Goal: Task Accomplishment & Management: Use online tool/utility

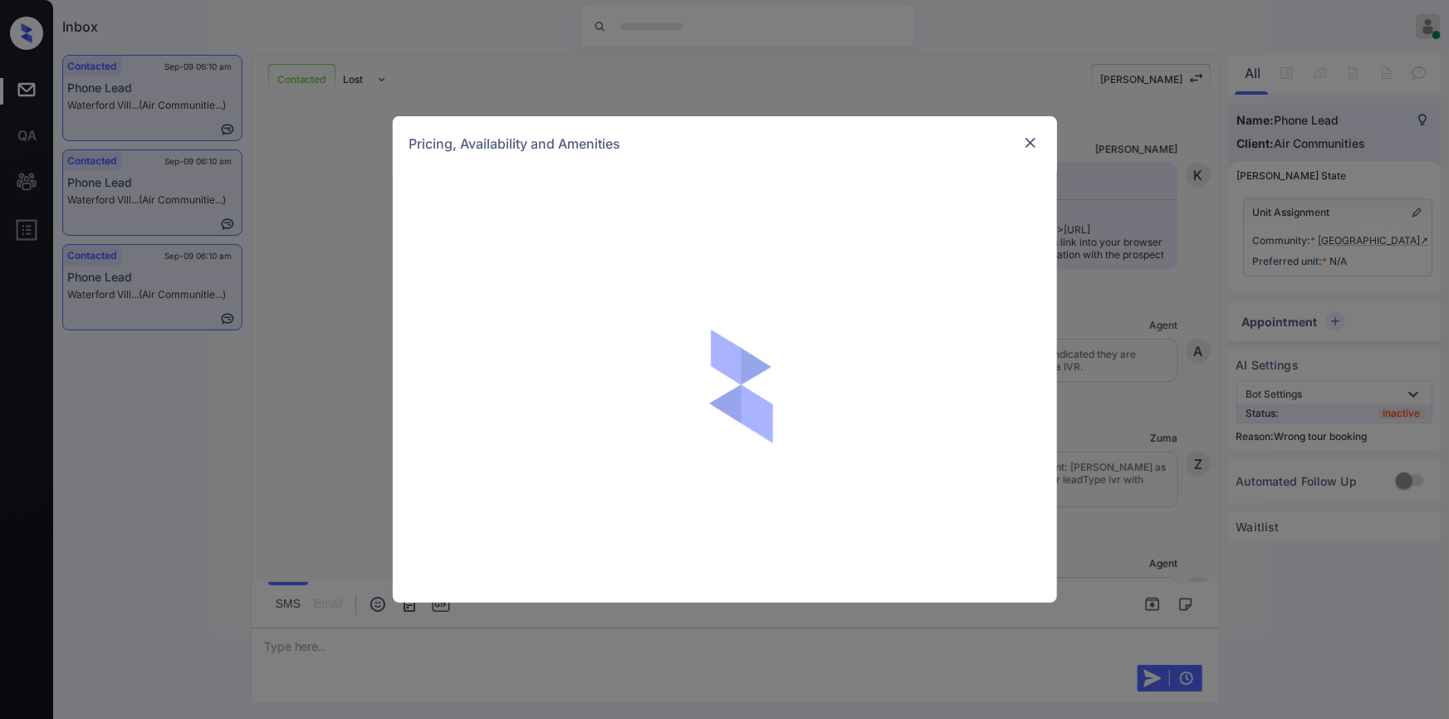
scroll to position [3051, 0]
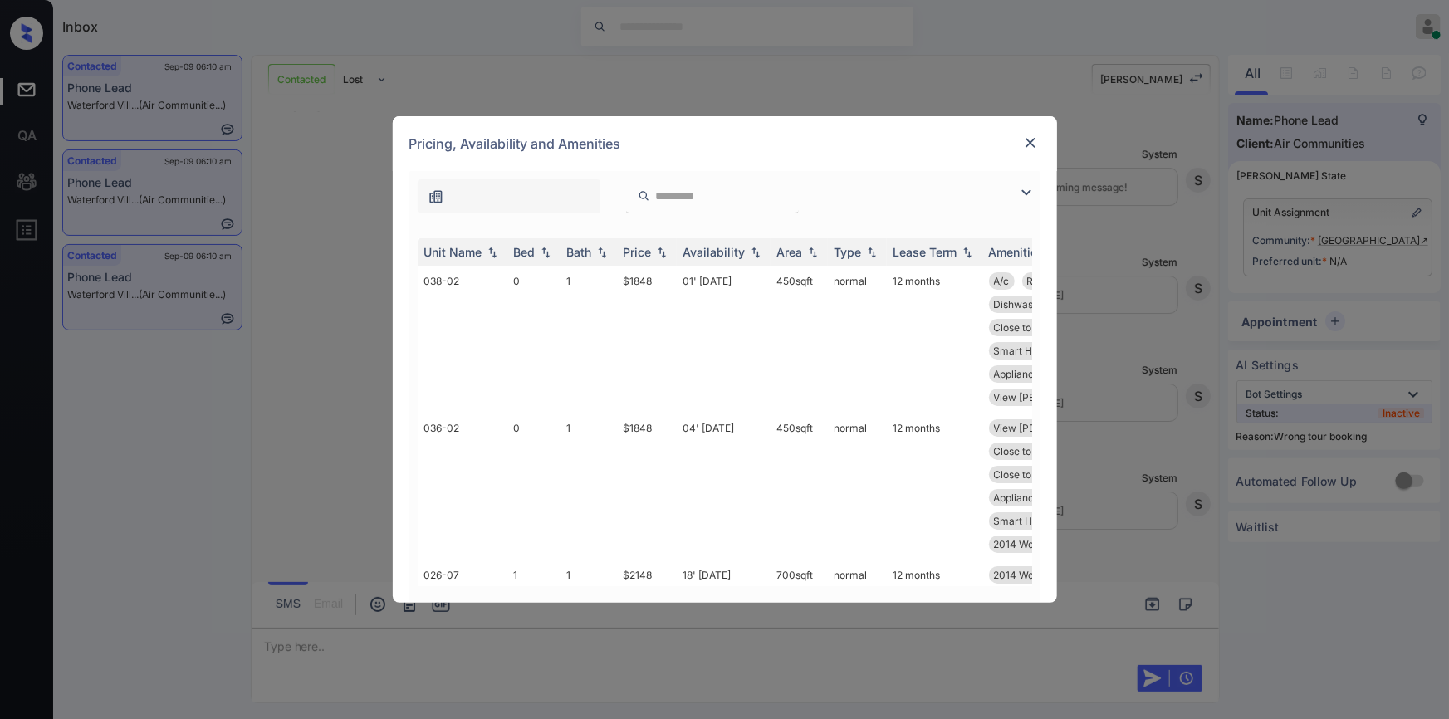
click at [1022, 193] on img at bounding box center [1026, 193] width 20 height 20
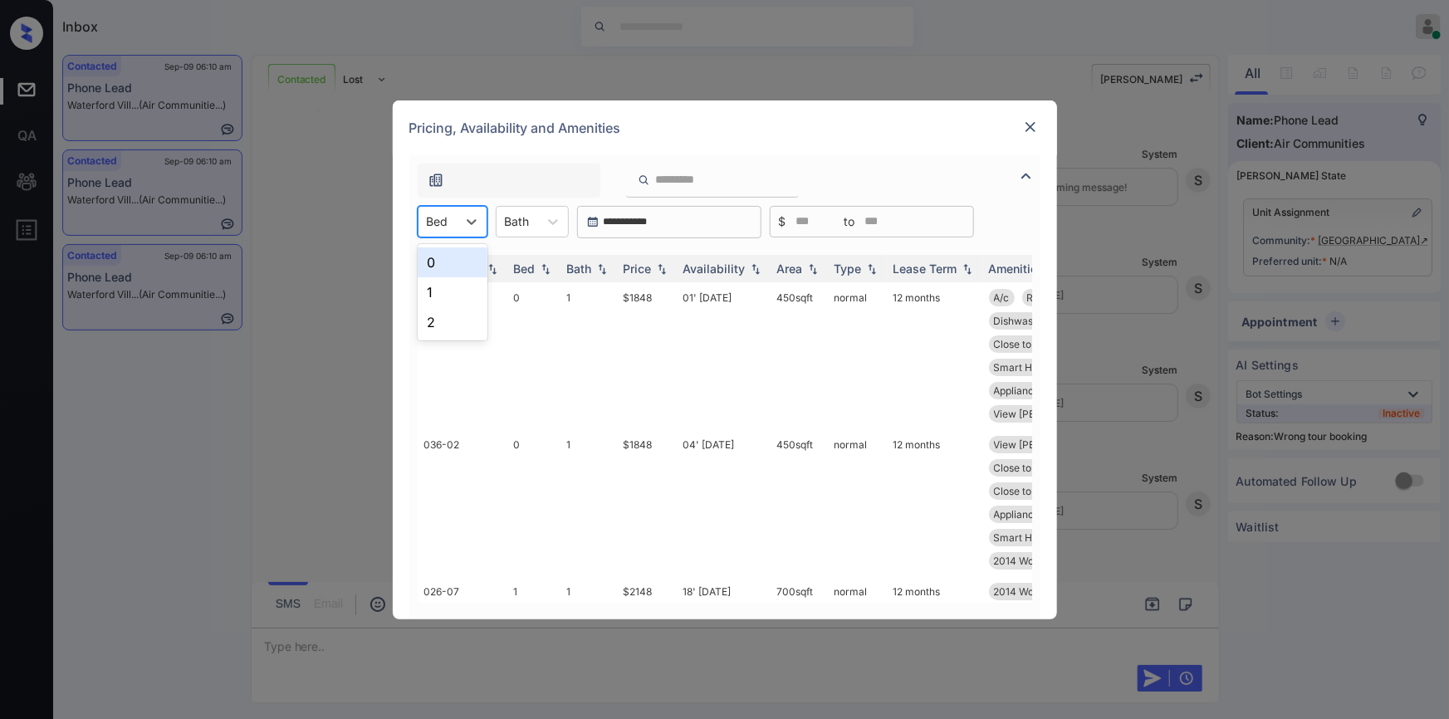
click at [450, 221] on div "Bed" at bounding box center [437, 221] width 38 height 24
click at [433, 310] on div "2" at bounding box center [453, 322] width 70 height 30
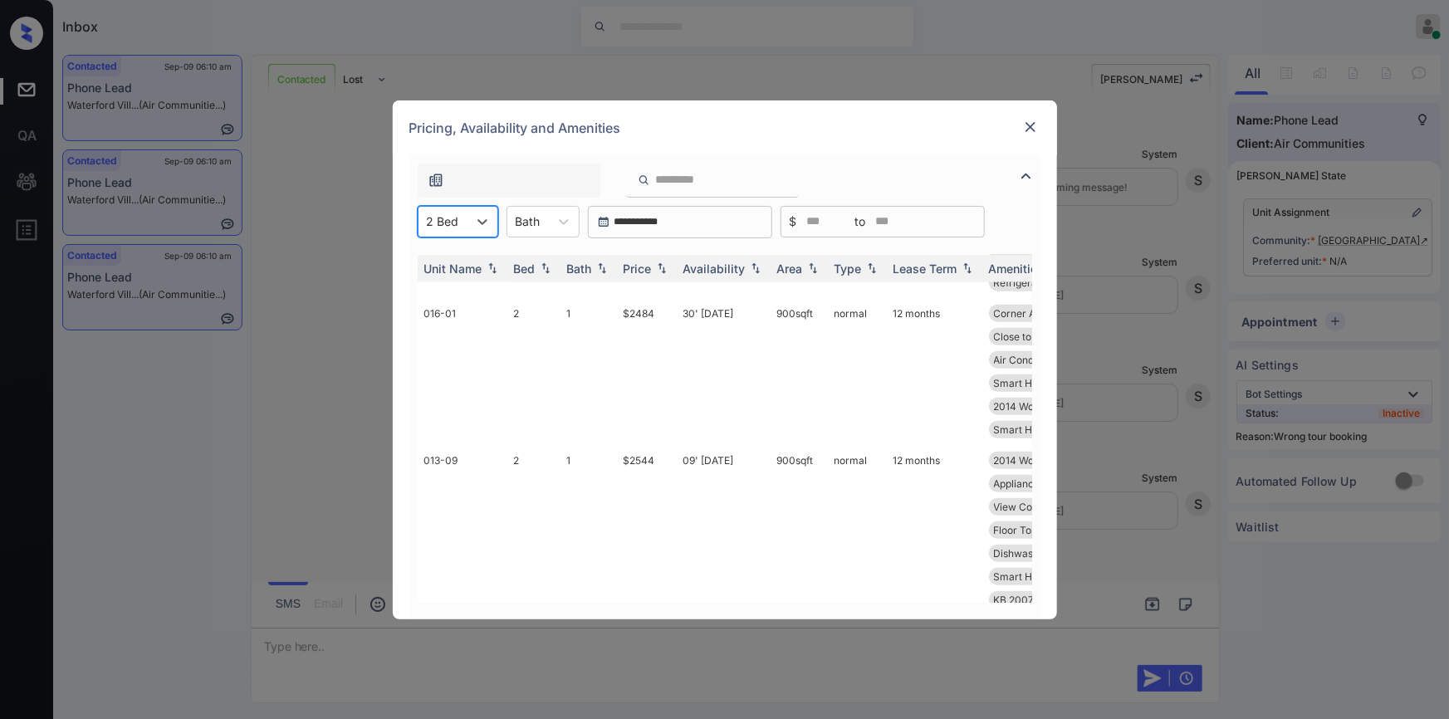
scroll to position [0, 0]
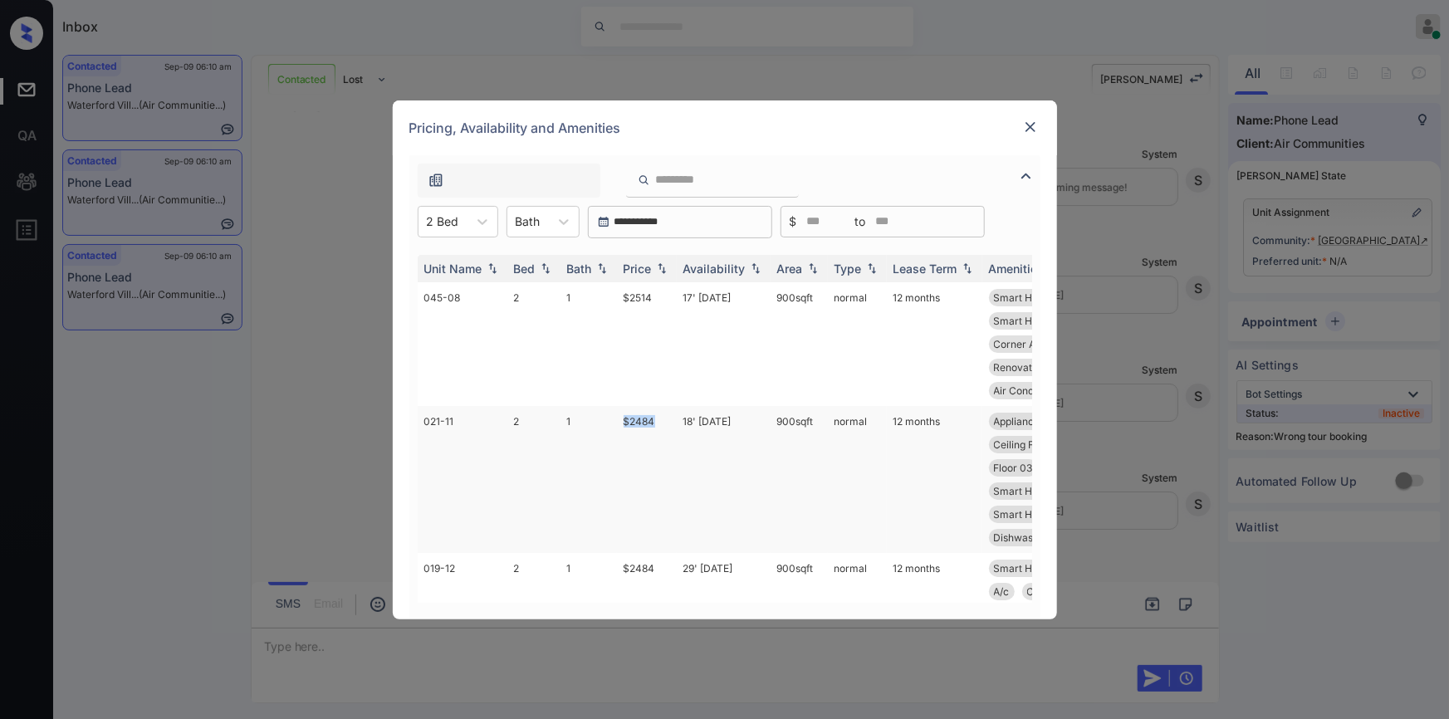
drag, startPoint x: 620, startPoint y: 427, endPoint x: 662, endPoint y: 420, distance: 42.9
click at [662, 420] on td "$2484" at bounding box center [647, 479] width 60 height 147
copy td "$2484"
click at [634, 420] on td "$2484" at bounding box center [647, 479] width 60 height 147
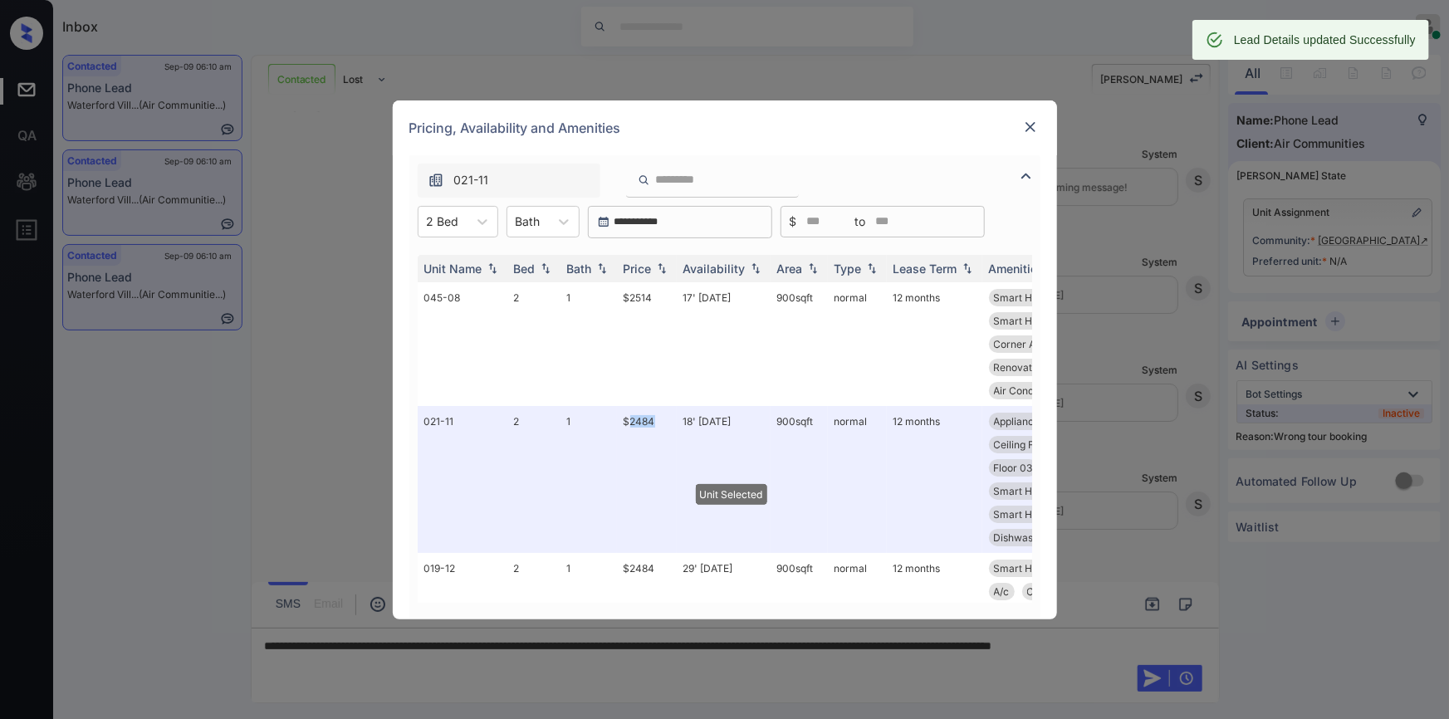
click at [1027, 127] on img at bounding box center [1030, 127] width 17 height 17
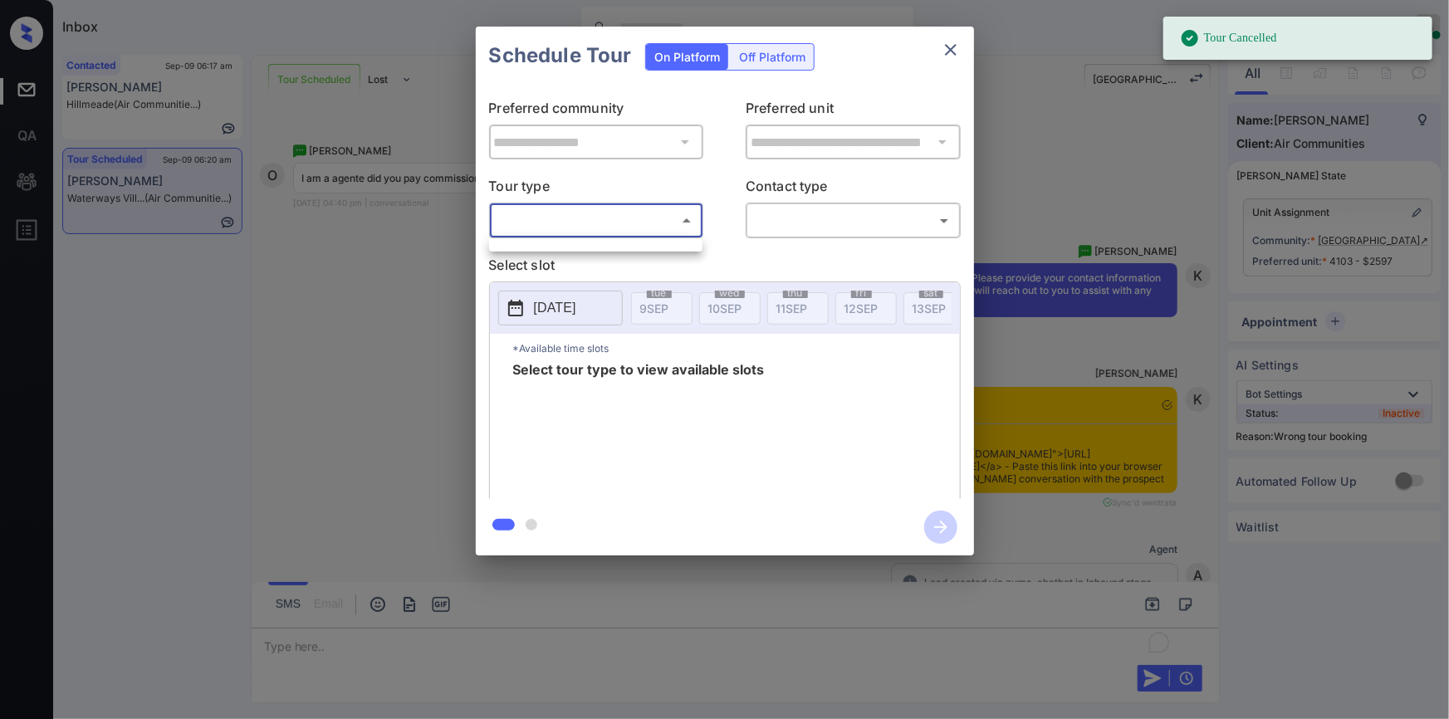
scroll to position [13469, 0]
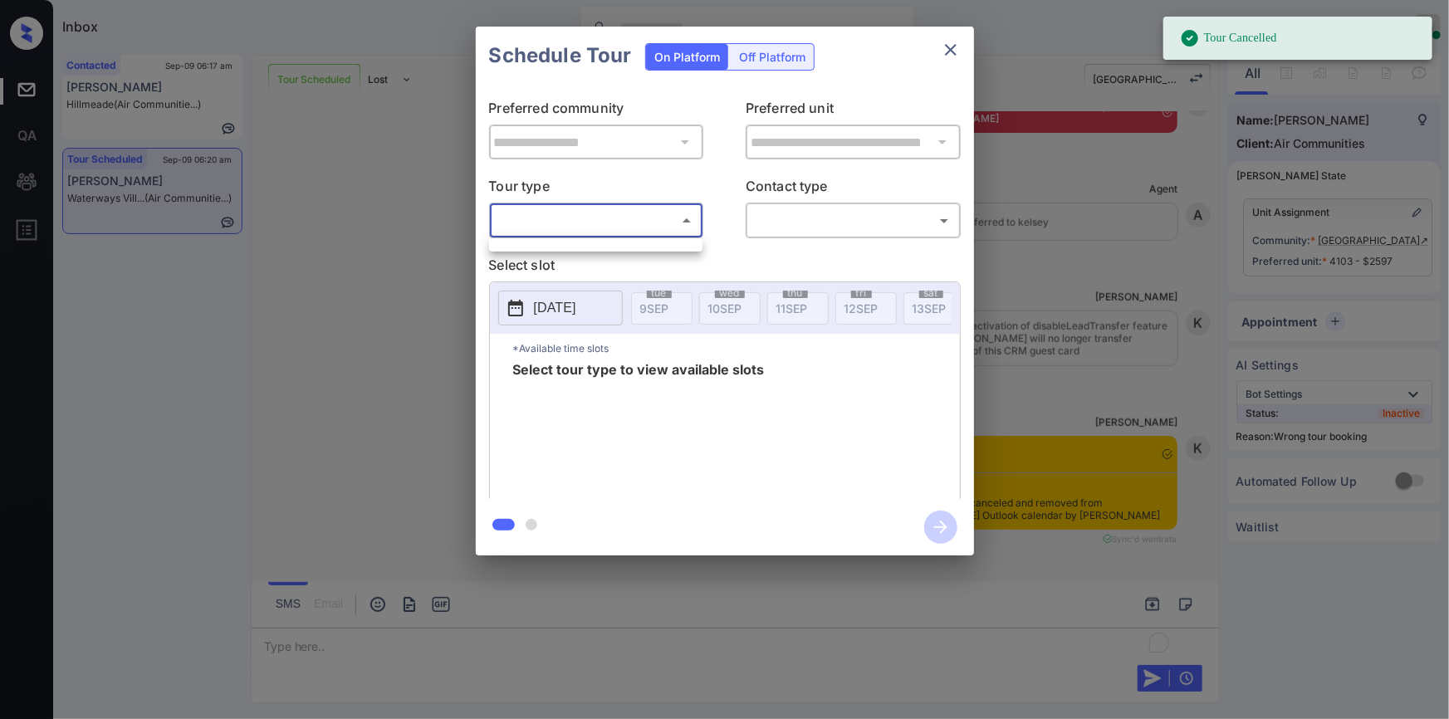
click at [606, 213] on div at bounding box center [724, 359] width 1449 height 719
click at [587, 219] on body "Tour Cancelled Inbox Jiro Alonzo Online Set yourself offline Set yourself on br…" at bounding box center [724, 359] width 1449 height 719
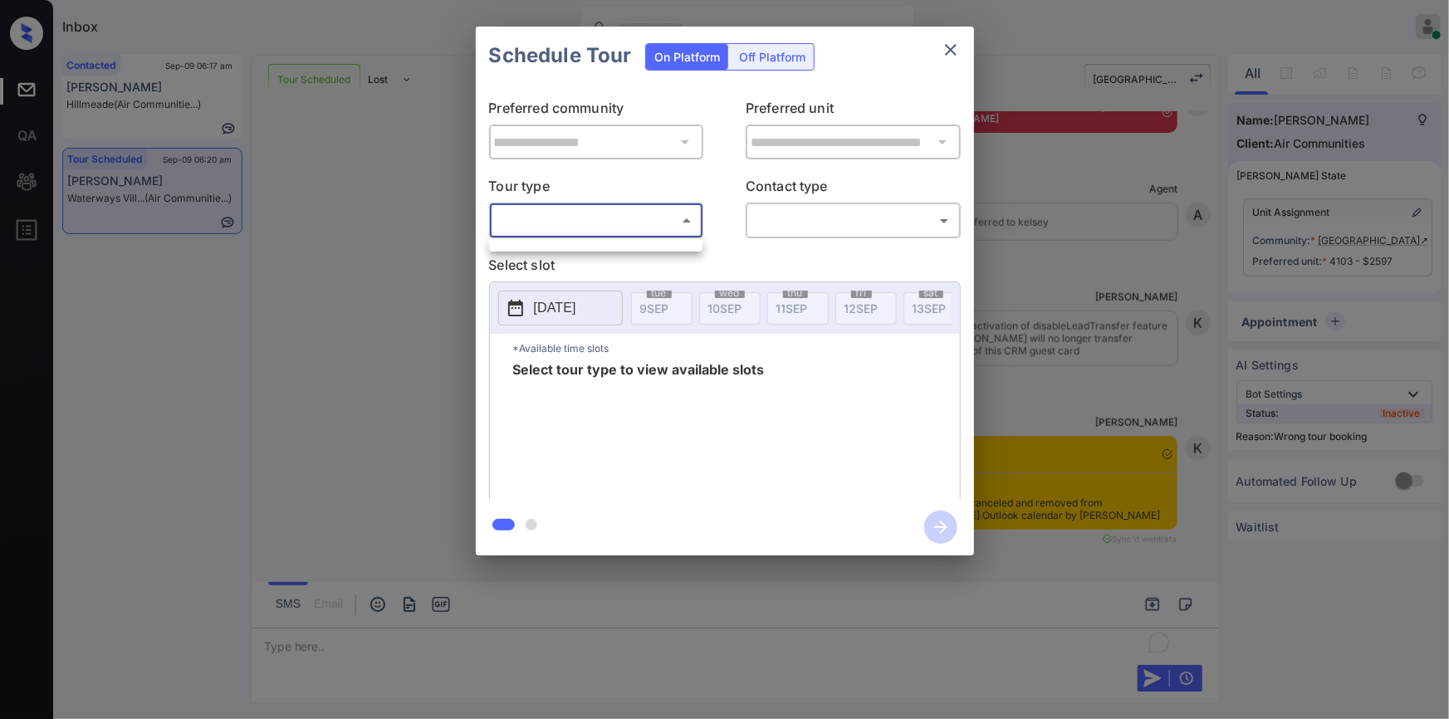
click at [406, 214] on div at bounding box center [724, 359] width 1449 height 719
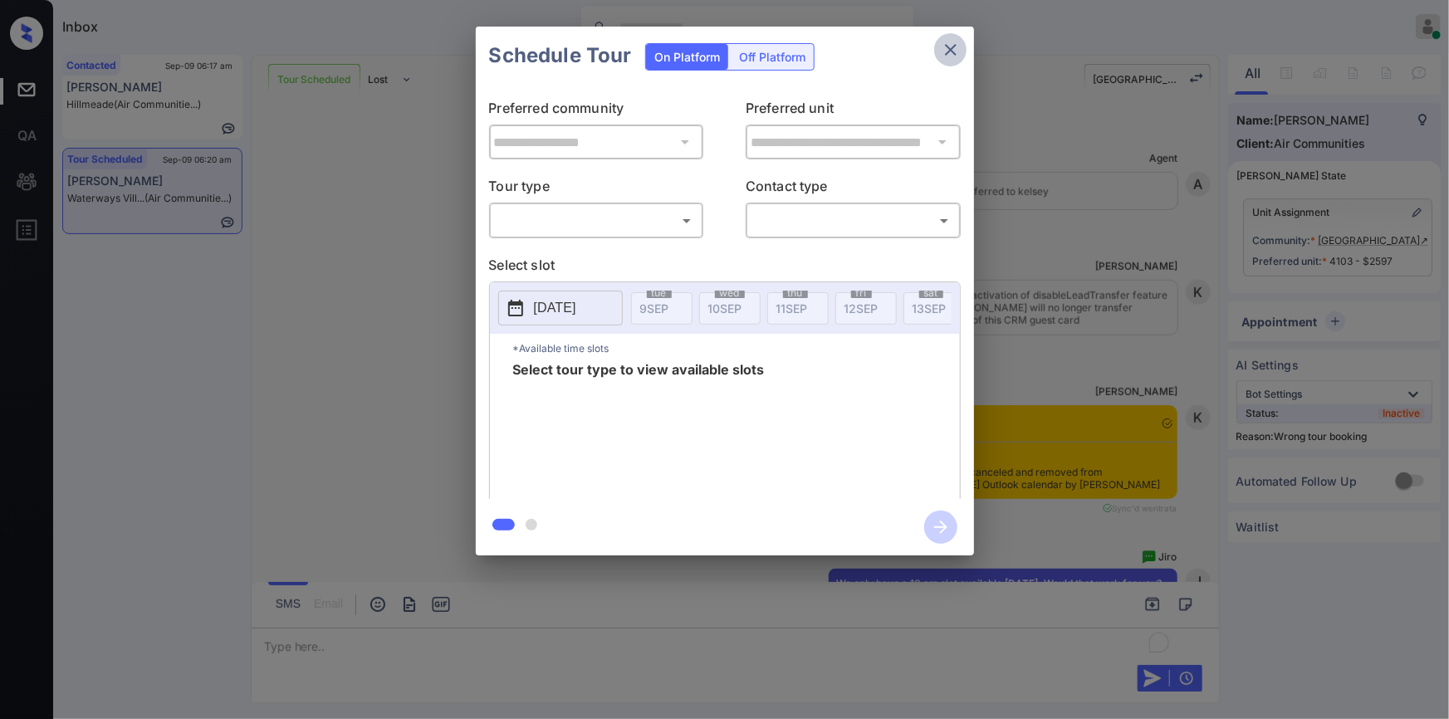
click at [946, 51] on icon "close" at bounding box center [951, 50] width 20 height 20
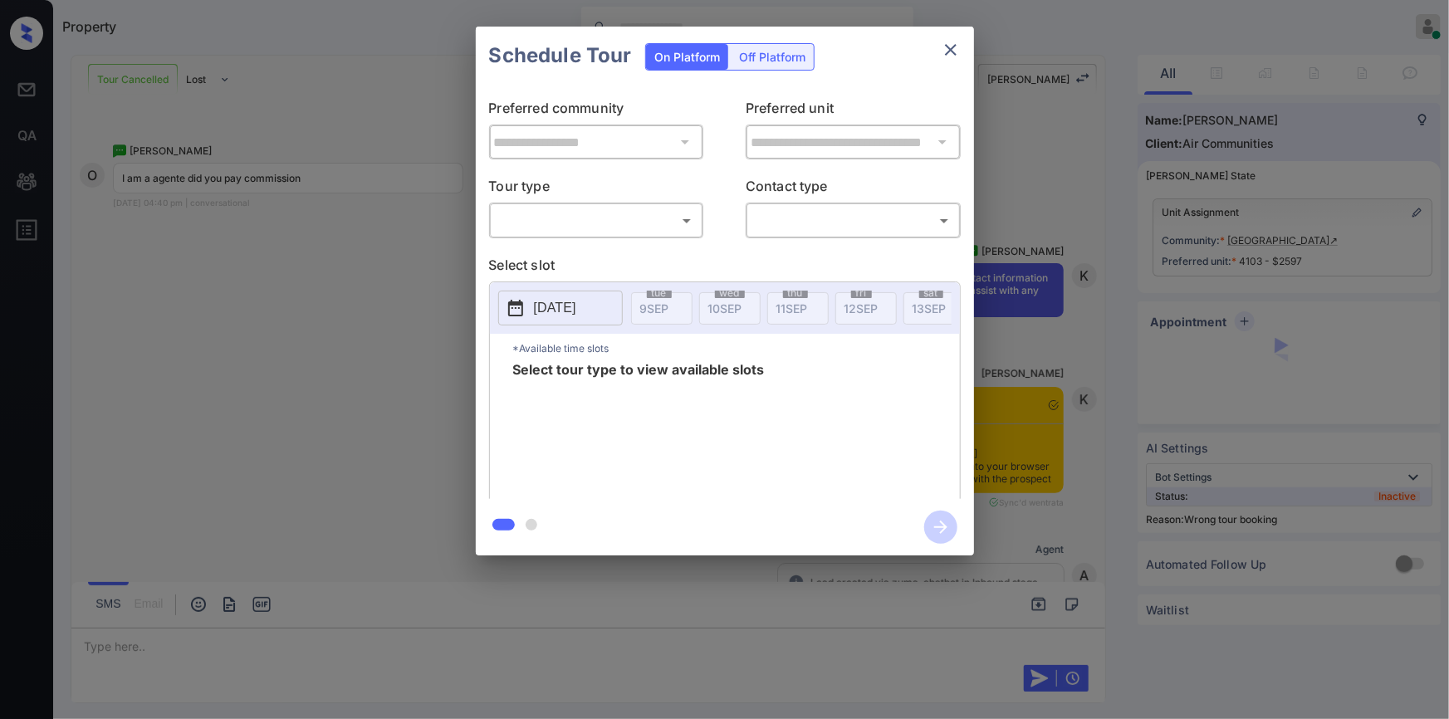
scroll to position [13469, 0]
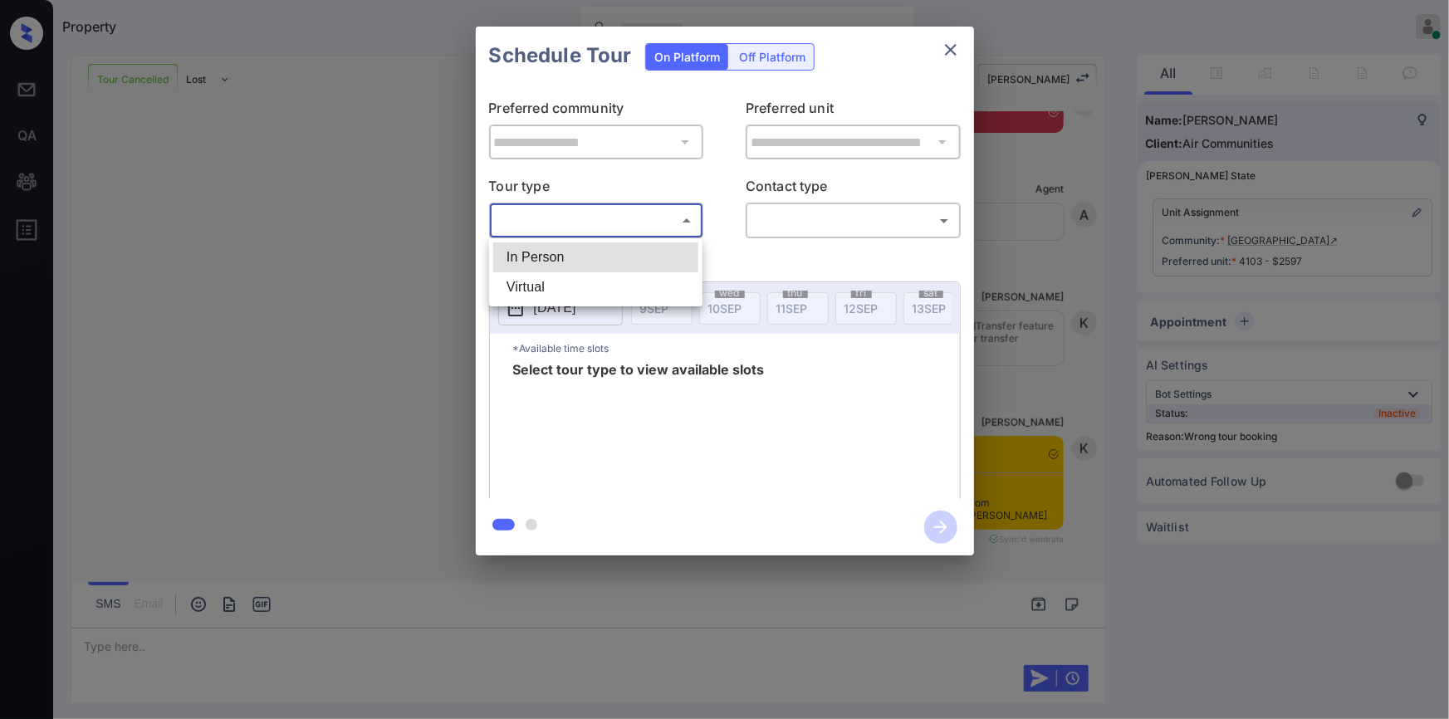
click at [531, 230] on body "Property [PERSON_NAME] Online Set yourself offline Set yourself on break Profil…" at bounding box center [724, 359] width 1449 height 719
click at [531, 252] on li "In Person" at bounding box center [595, 257] width 205 height 30
type input "********"
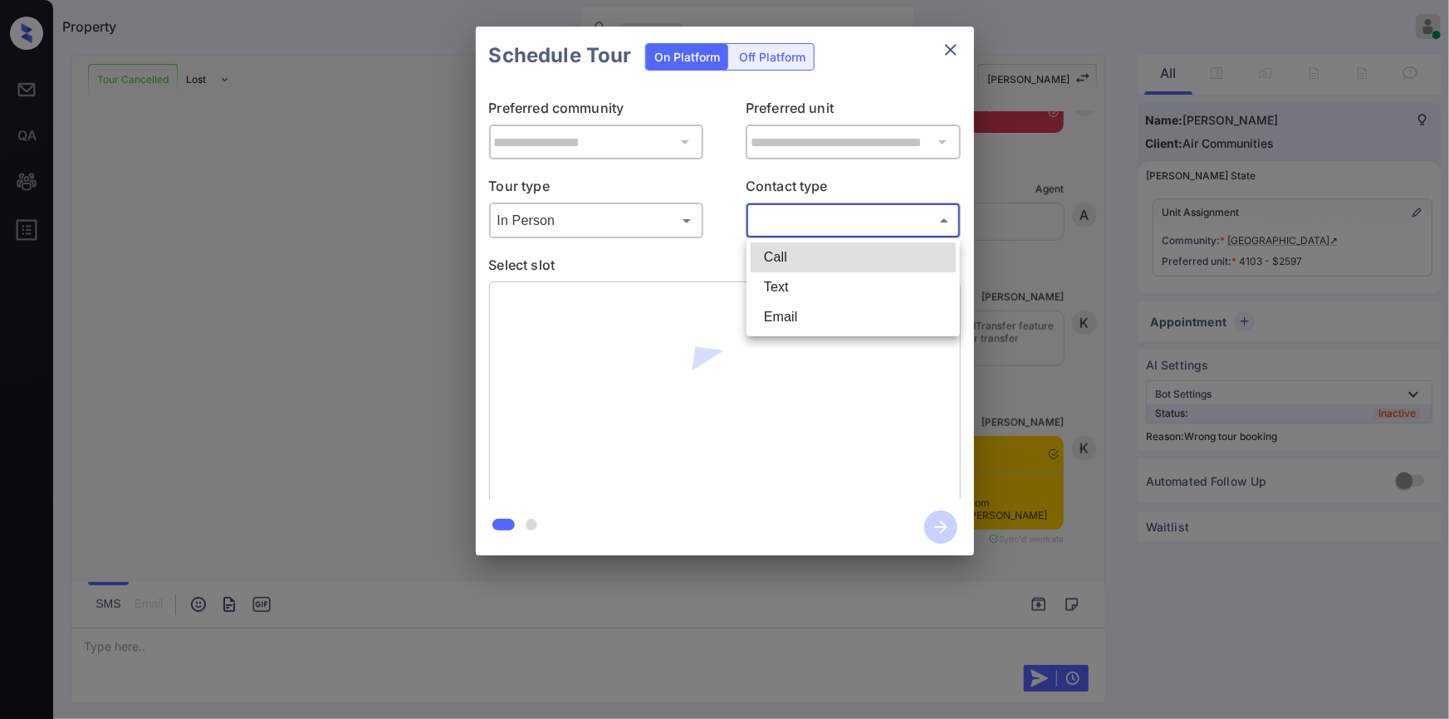
click at [849, 209] on body "Property [PERSON_NAME] Online Set yourself offline Set yourself on break Profil…" at bounding box center [724, 359] width 1449 height 719
click at [784, 291] on li "Text" at bounding box center [852, 287] width 205 height 30
type input "****"
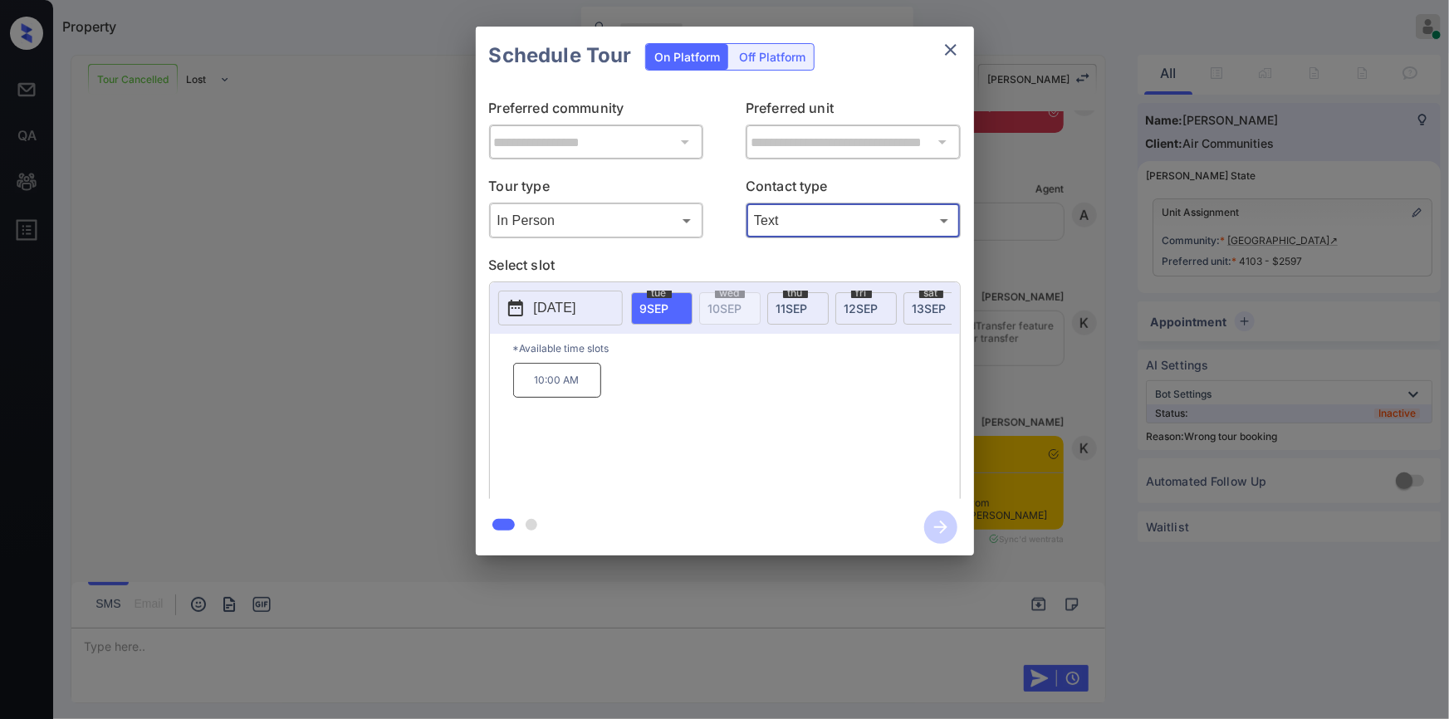
click at [330, 481] on div "**********" at bounding box center [724, 291] width 1449 height 582
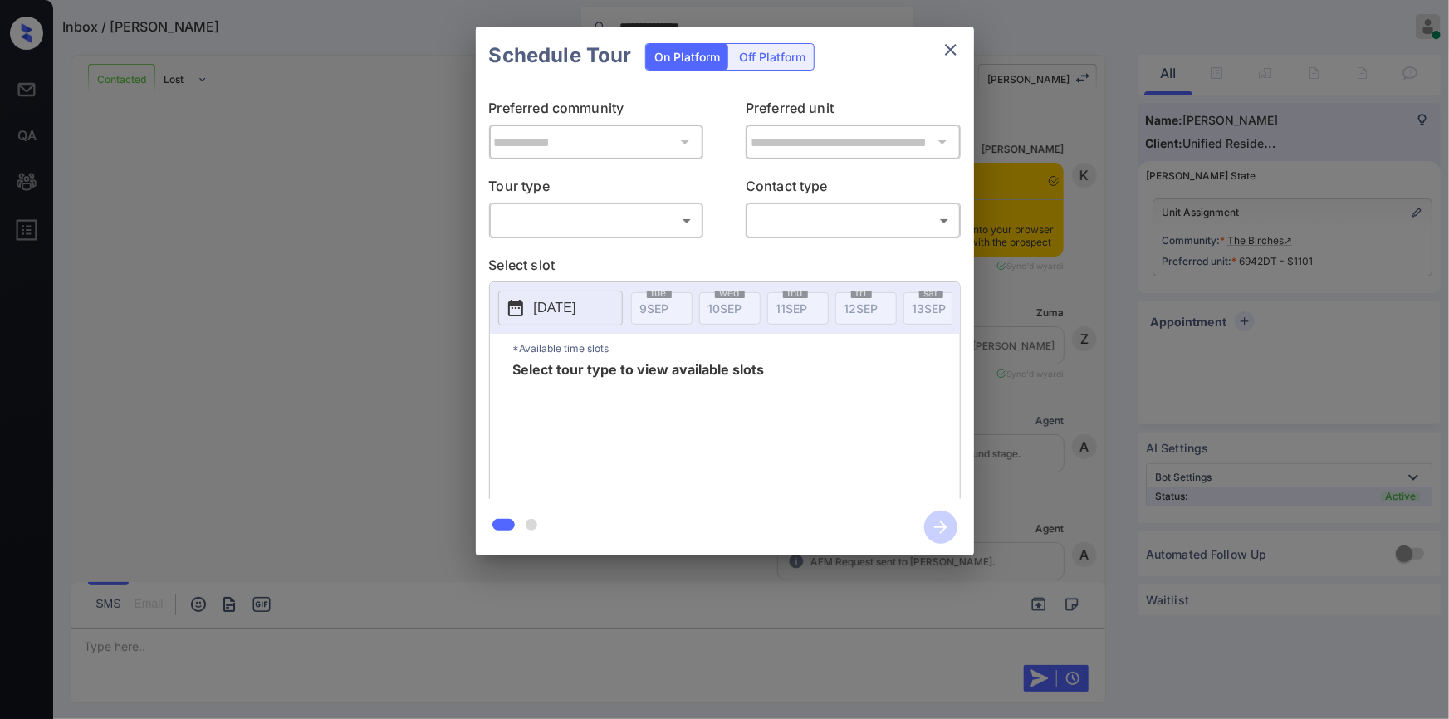
scroll to position [1976, 0]
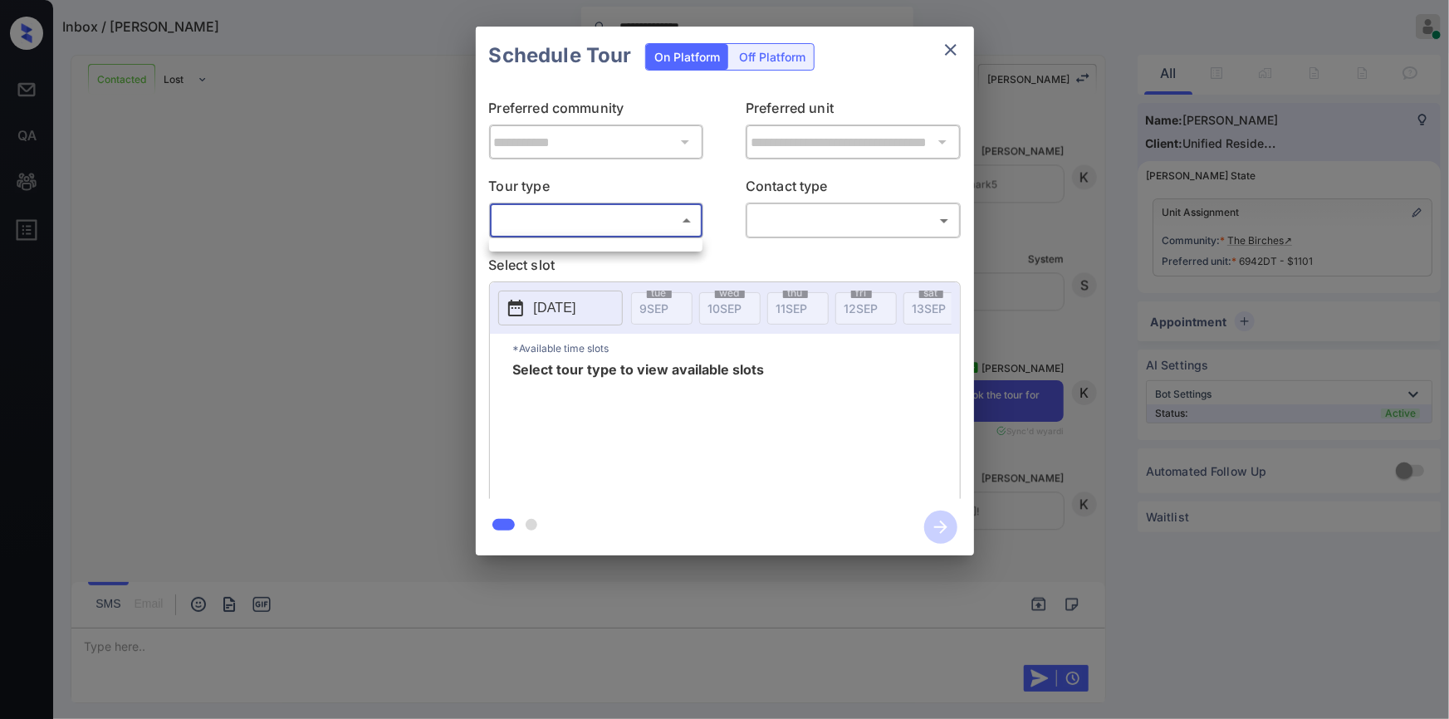
click at [536, 207] on body "**********" at bounding box center [724, 359] width 1449 height 719
click at [361, 261] on div at bounding box center [724, 359] width 1449 height 719
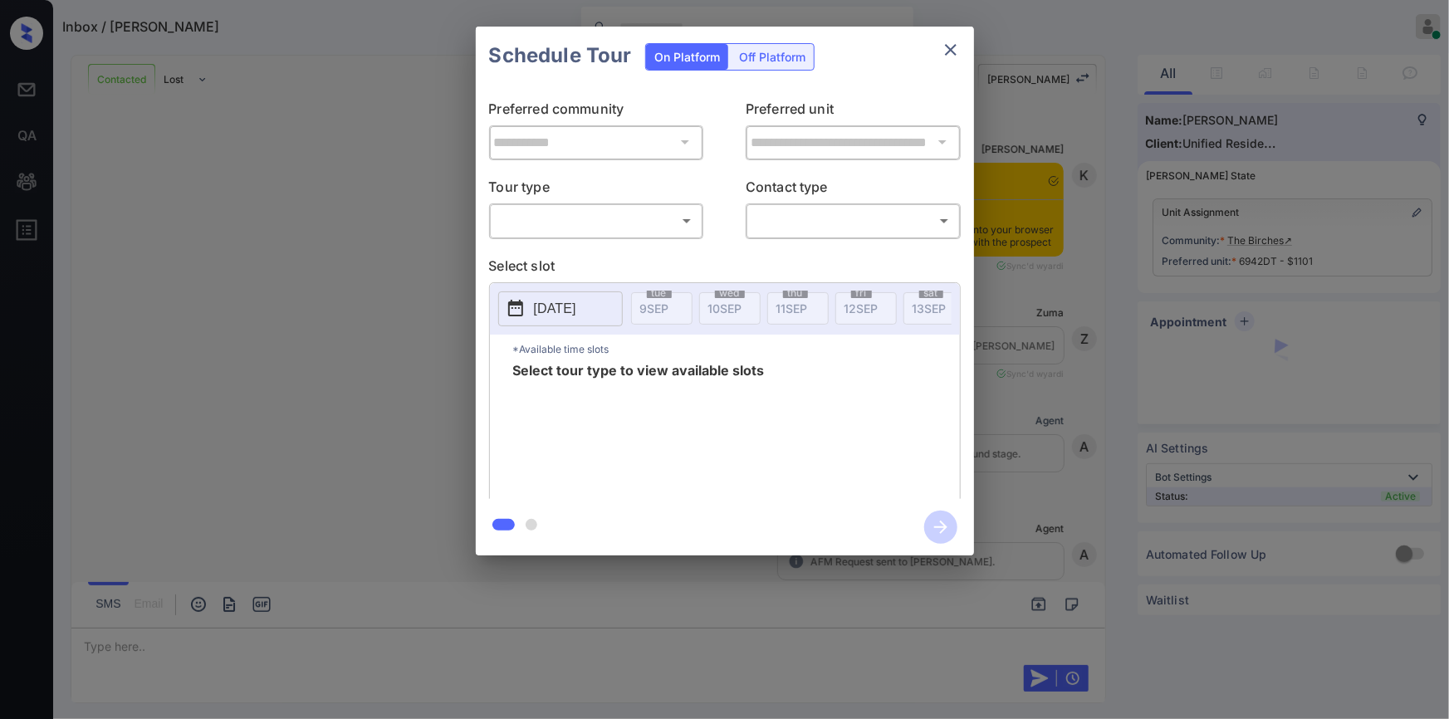
scroll to position [1976, 0]
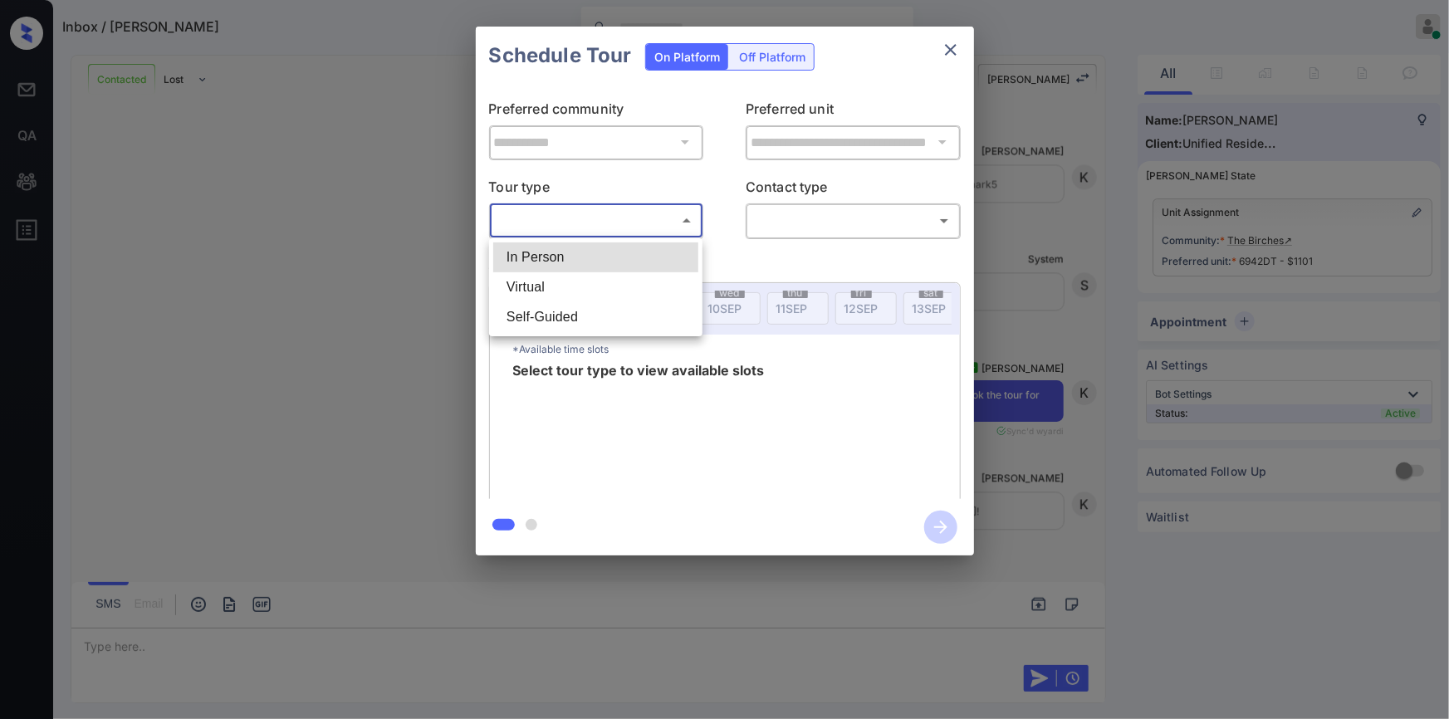
click at [548, 217] on body "Inbox / Imani Williams Jiro Alonzo Online Set yourself offline Set yourself on …" at bounding box center [724, 359] width 1449 height 719
click at [531, 266] on li "In Person" at bounding box center [595, 257] width 205 height 30
type input "********"
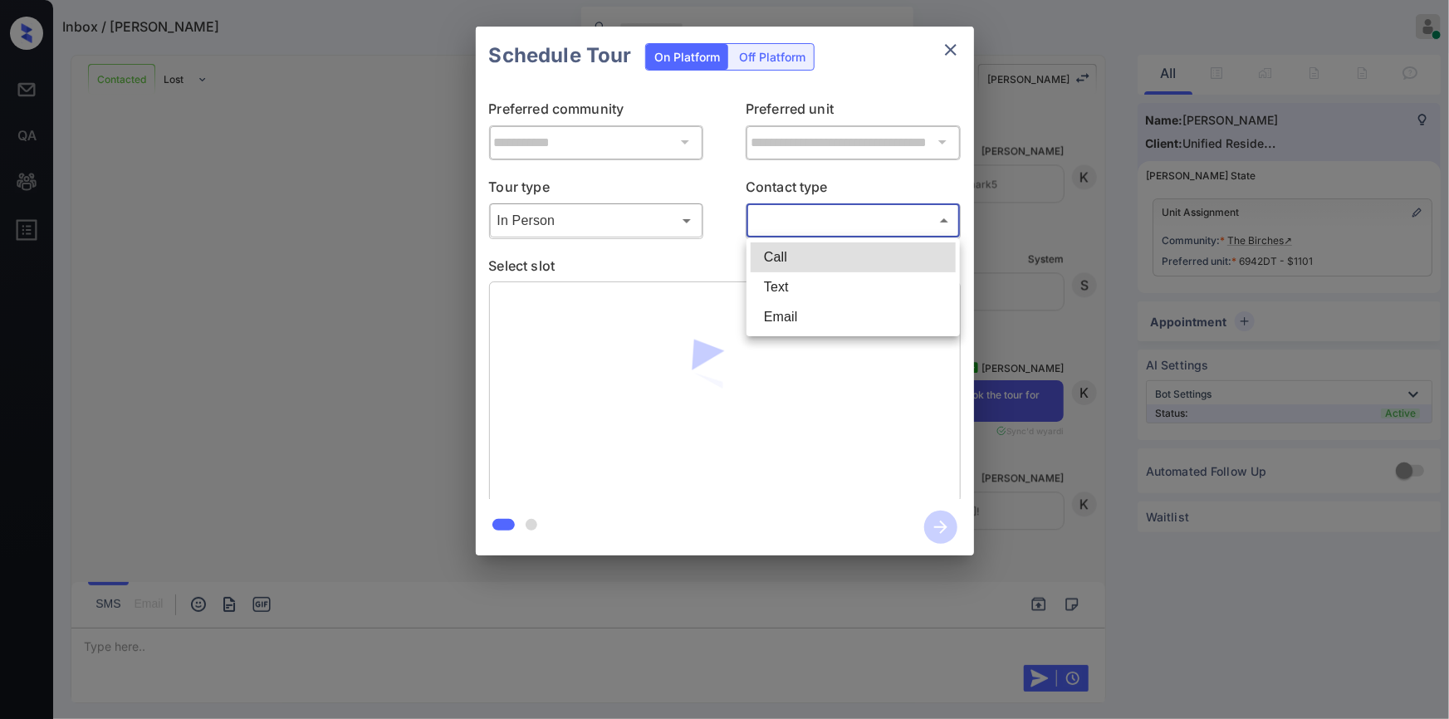
click at [844, 217] on body "Inbox / Imani Williams Jiro Alonzo Online Set yourself offline Set yourself on …" at bounding box center [724, 359] width 1449 height 719
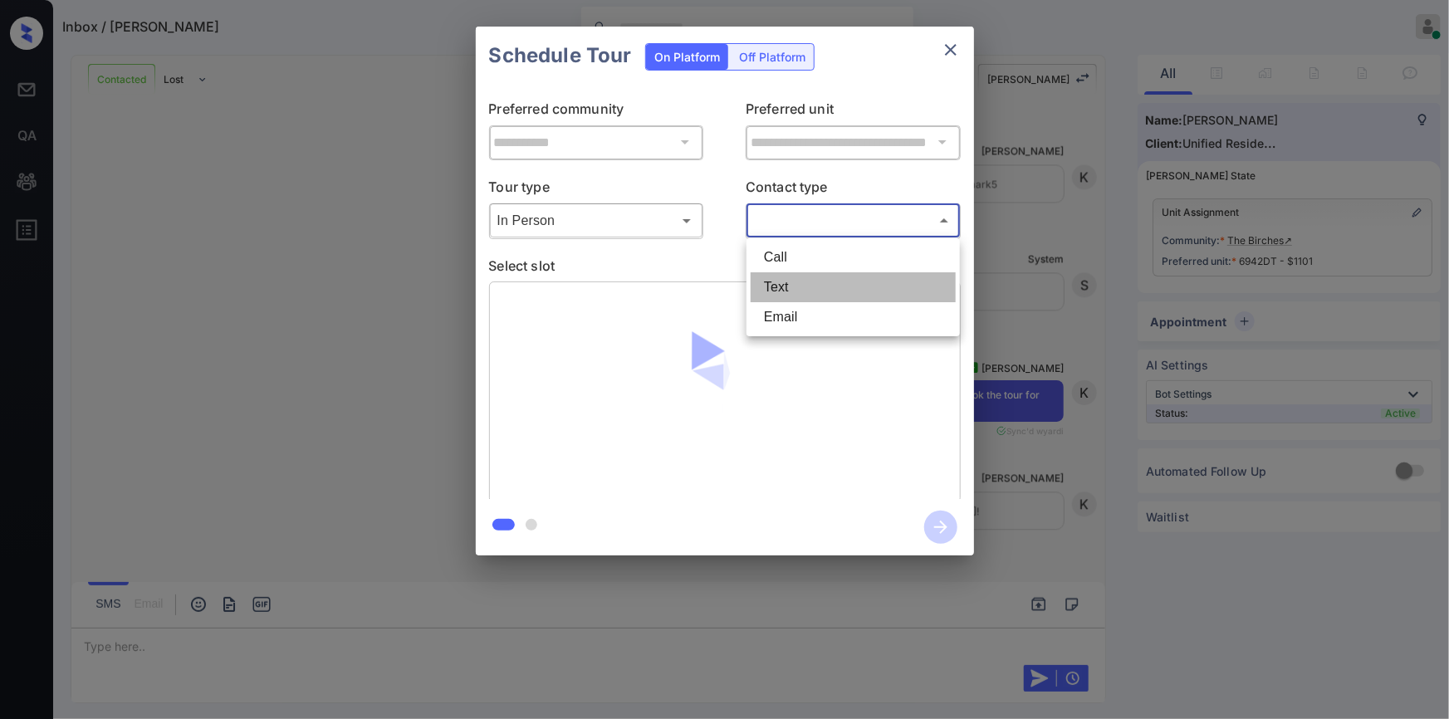
click at [789, 290] on li "Text" at bounding box center [852, 287] width 205 height 30
type input "****"
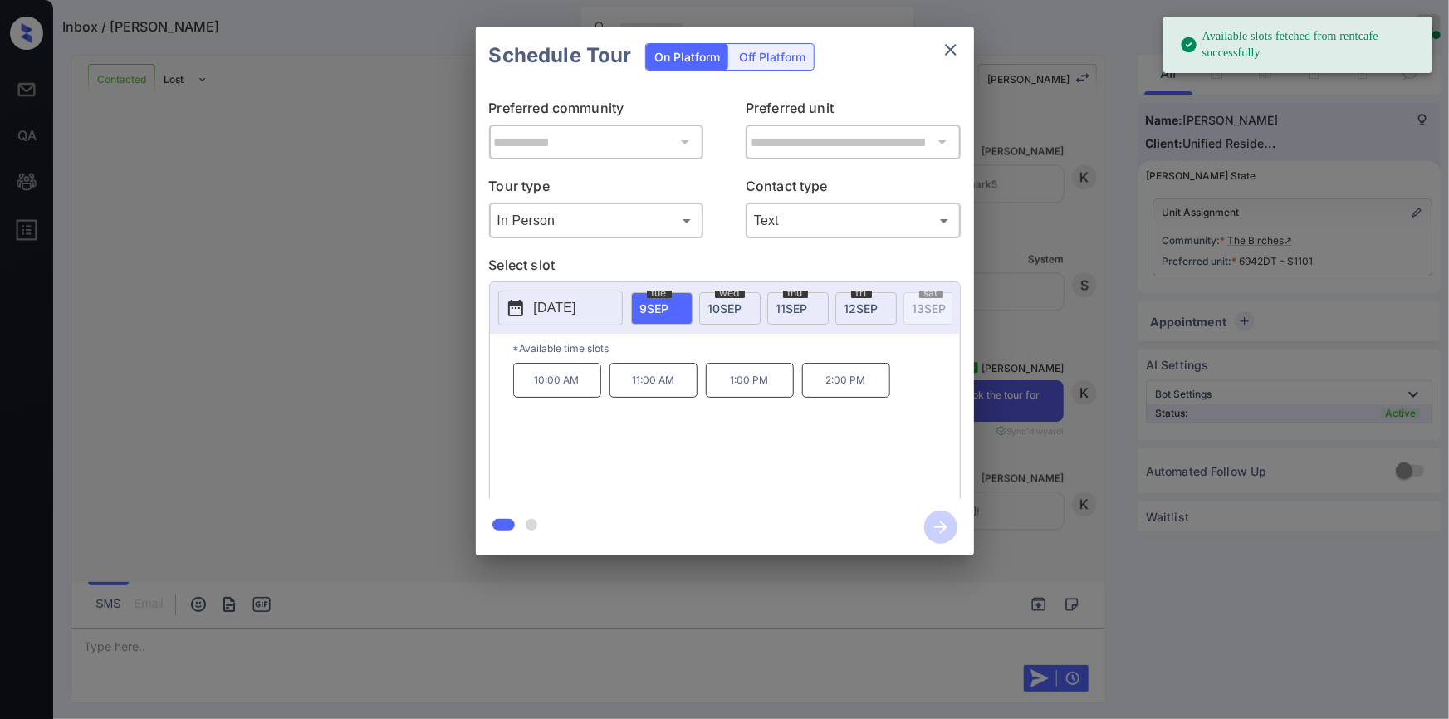
click at [743, 301] on div "wed 10 SEP" at bounding box center [729, 308] width 61 height 32
click at [564, 391] on p "10:00 AM" at bounding box center [557, 380] width 88 height 35
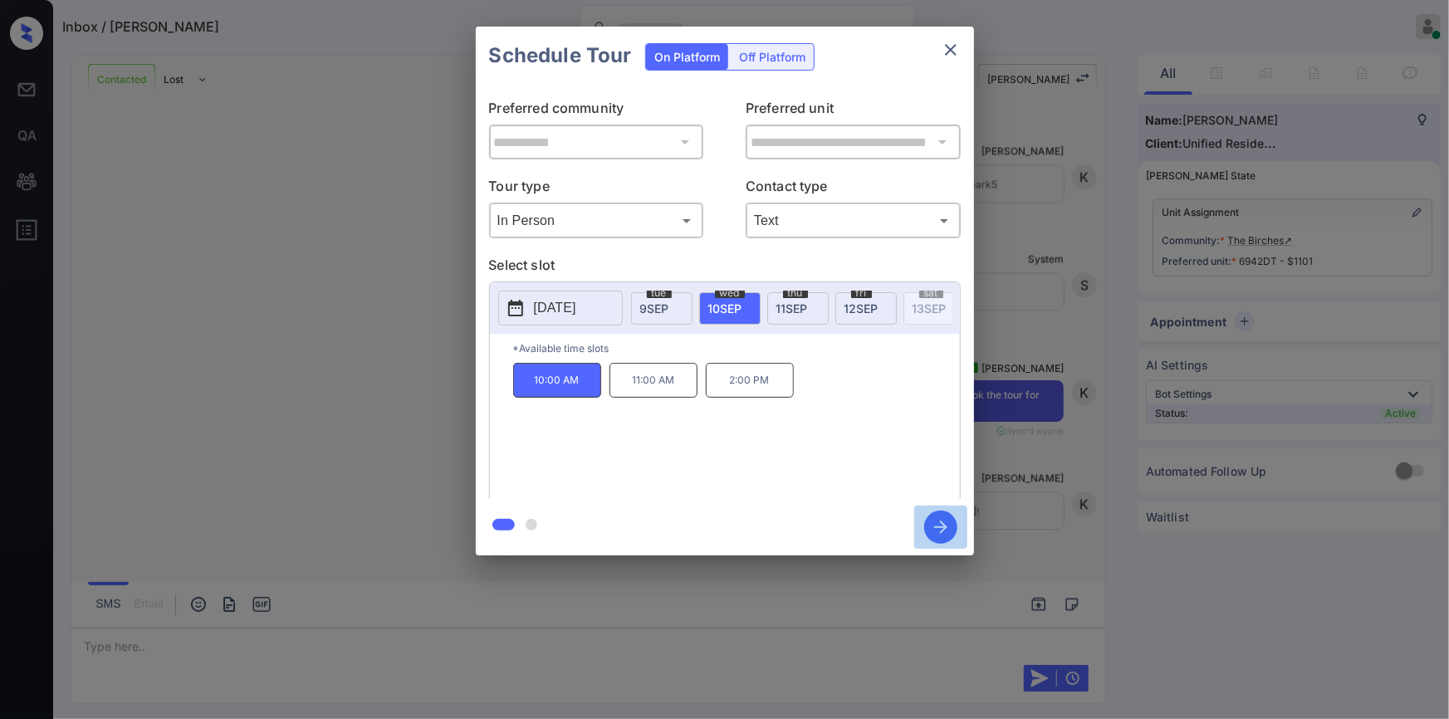
click at [942, 528] on icon "button" at bounding box center [940, 527] width 33 height 33
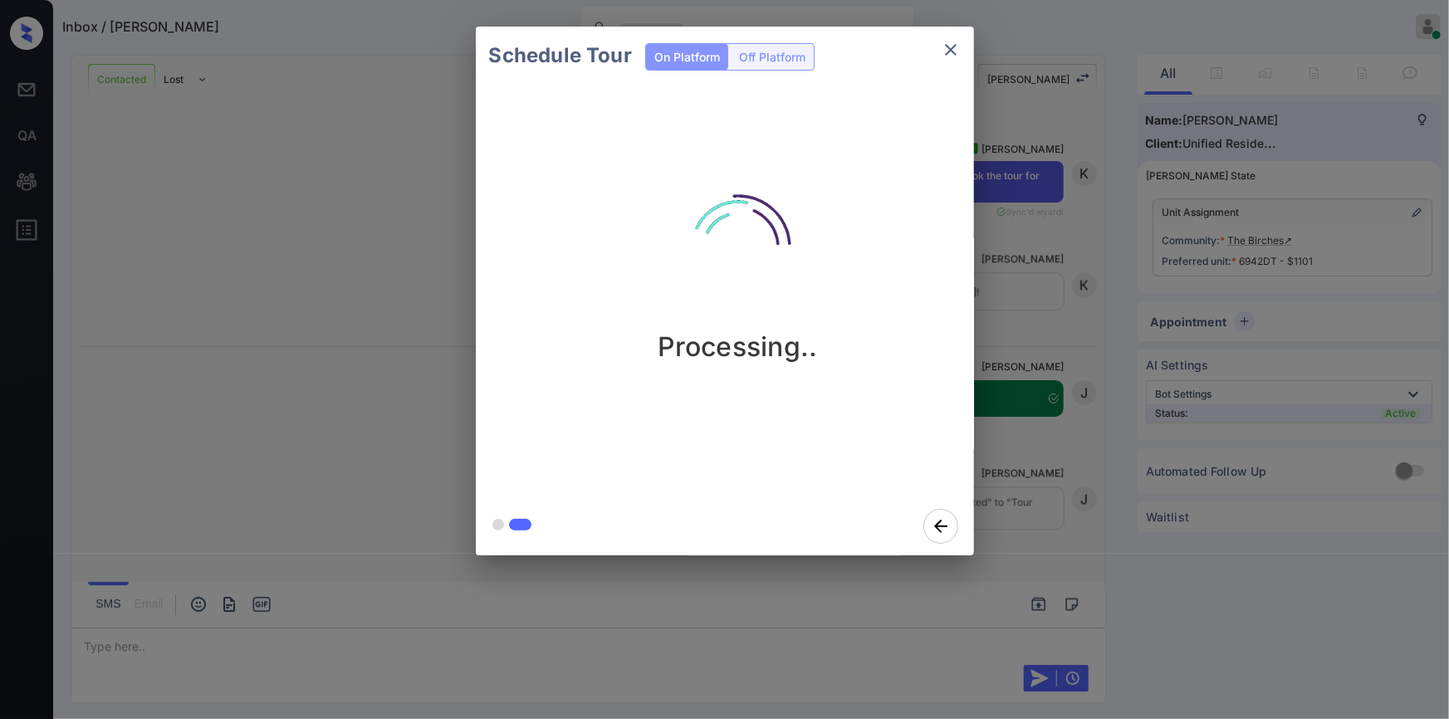
scroll to position [2195, 0]
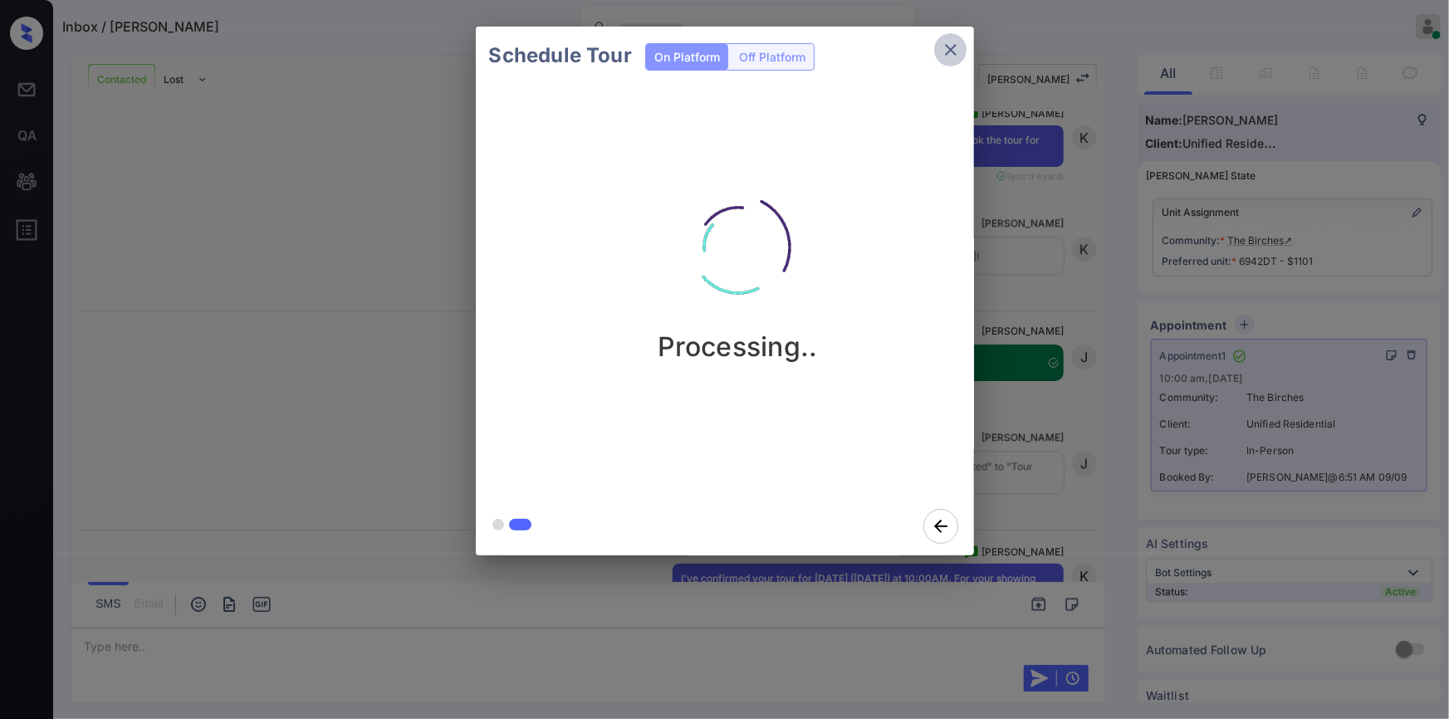
click at [956, 53] on icon "close" at bounding box center [951, 50] width 20 height 20
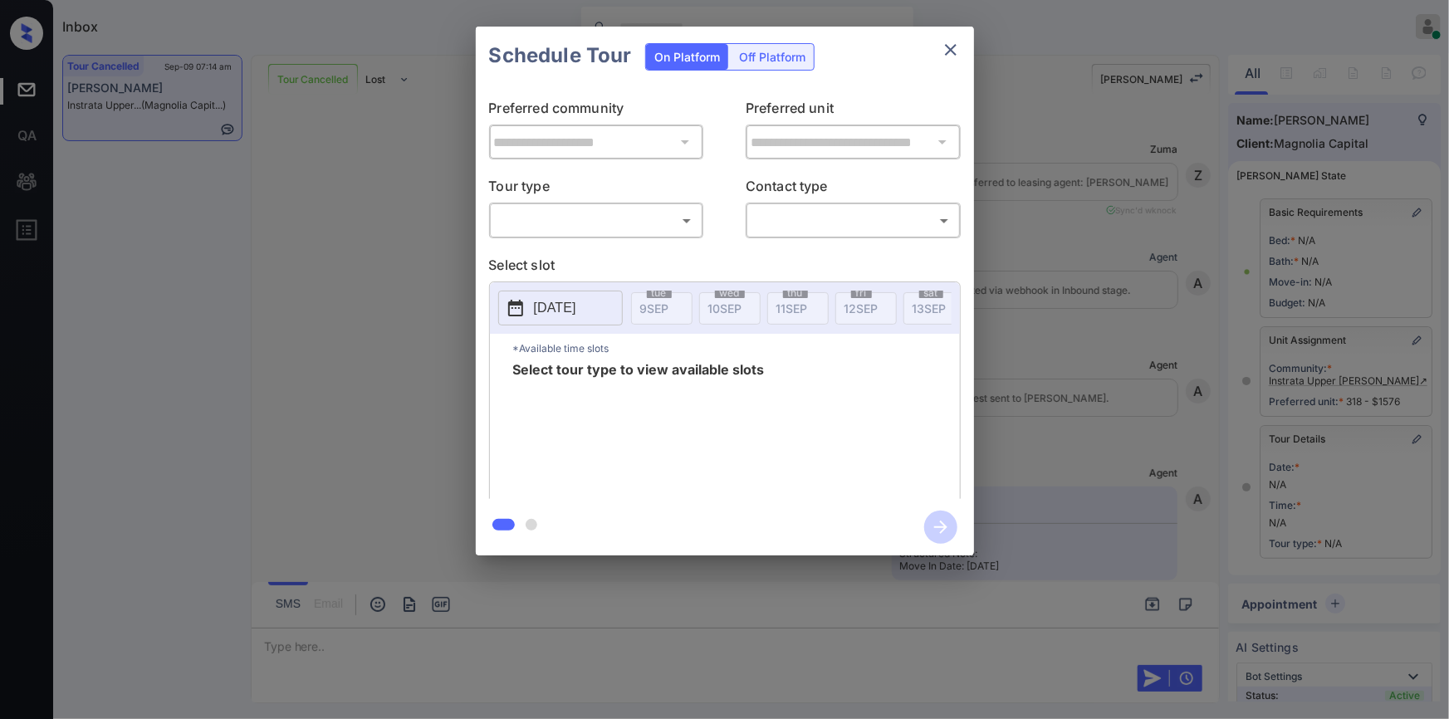
scroll to position [7715, 0]
click at [580, 210] on body "Inbox Jiro Alonzo Online Set yourself offline Set yourself on break Profile Swi…" at bounding box center [724, 359] width 1449 height 719
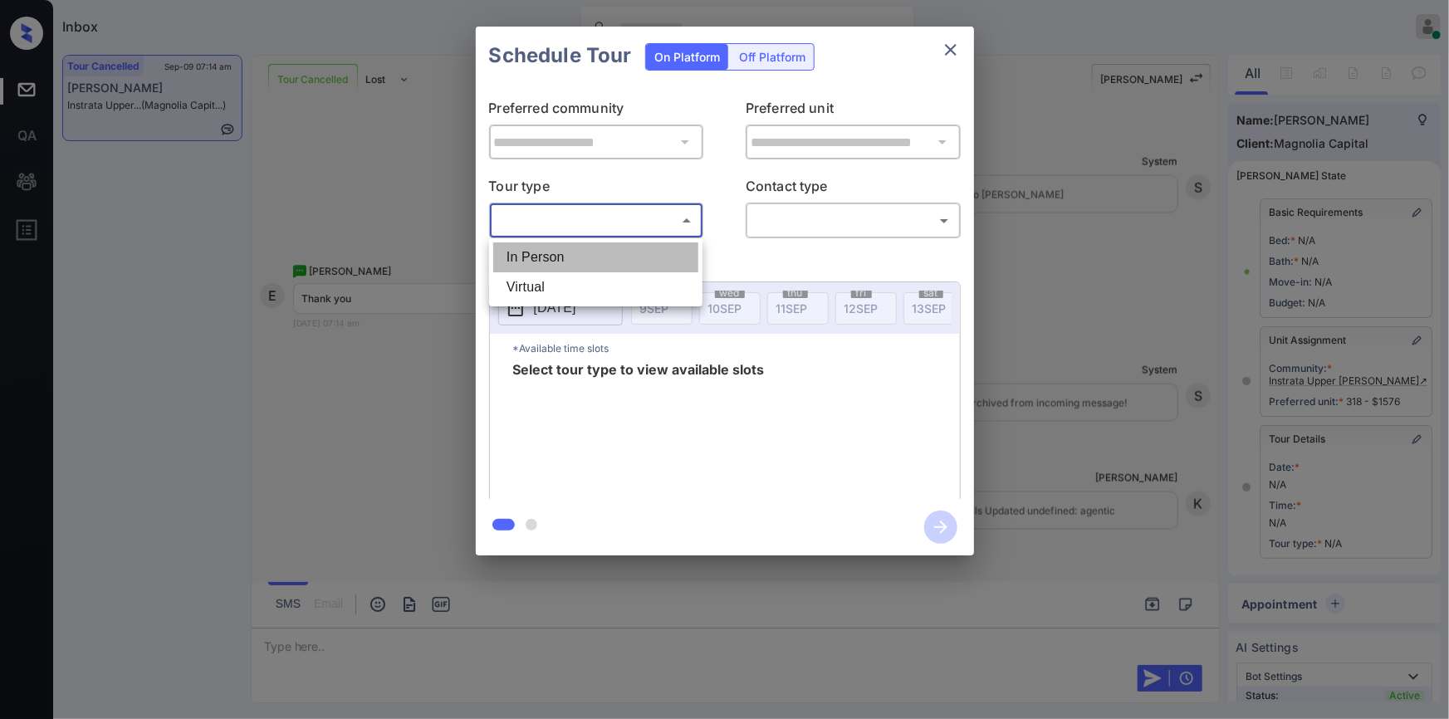
click at [540, 257] on li "In Person" at bounding box center [595, 257] width 205 height 30
type input "********"
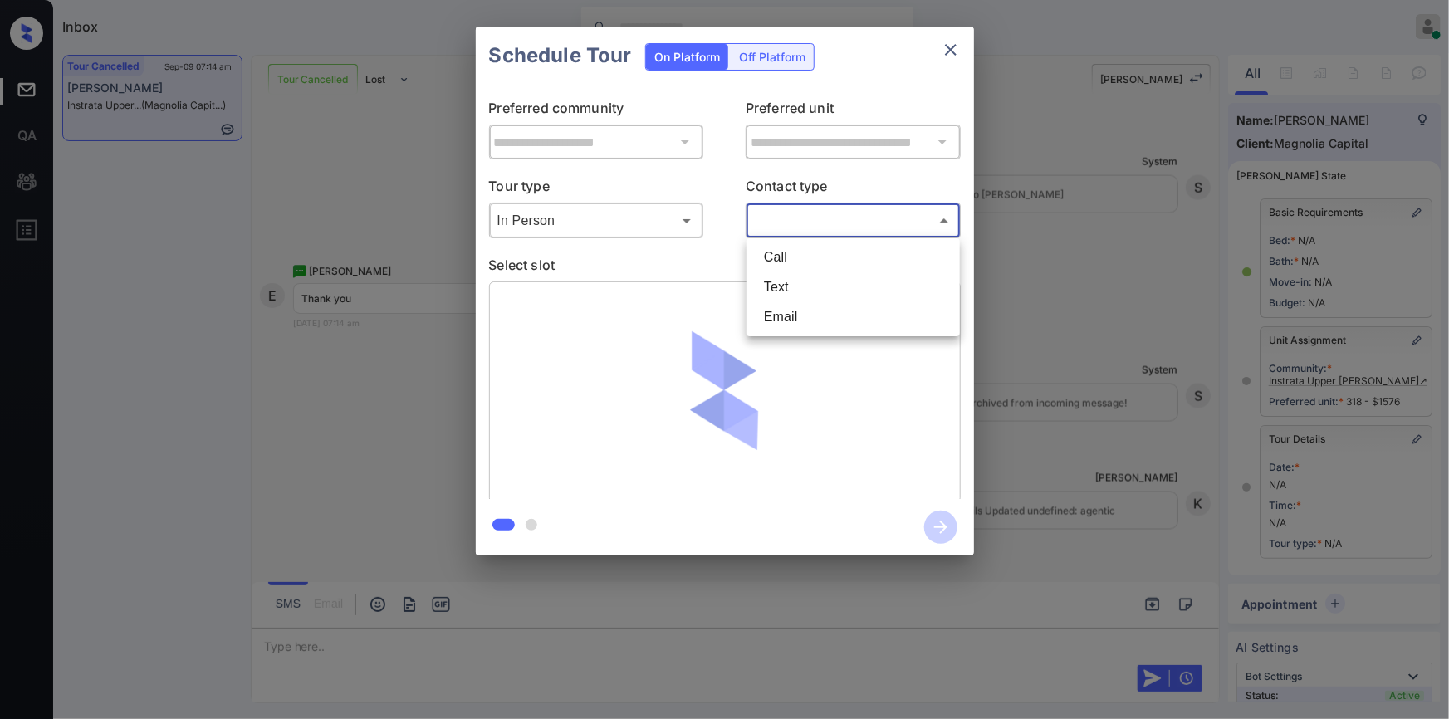
click at [834, 217] on body "Inbox Jiro Alonzo Online Set yourself offline Set yourself on break Profile Swi…" at bounding box center [724, 359] width 1449 height 719
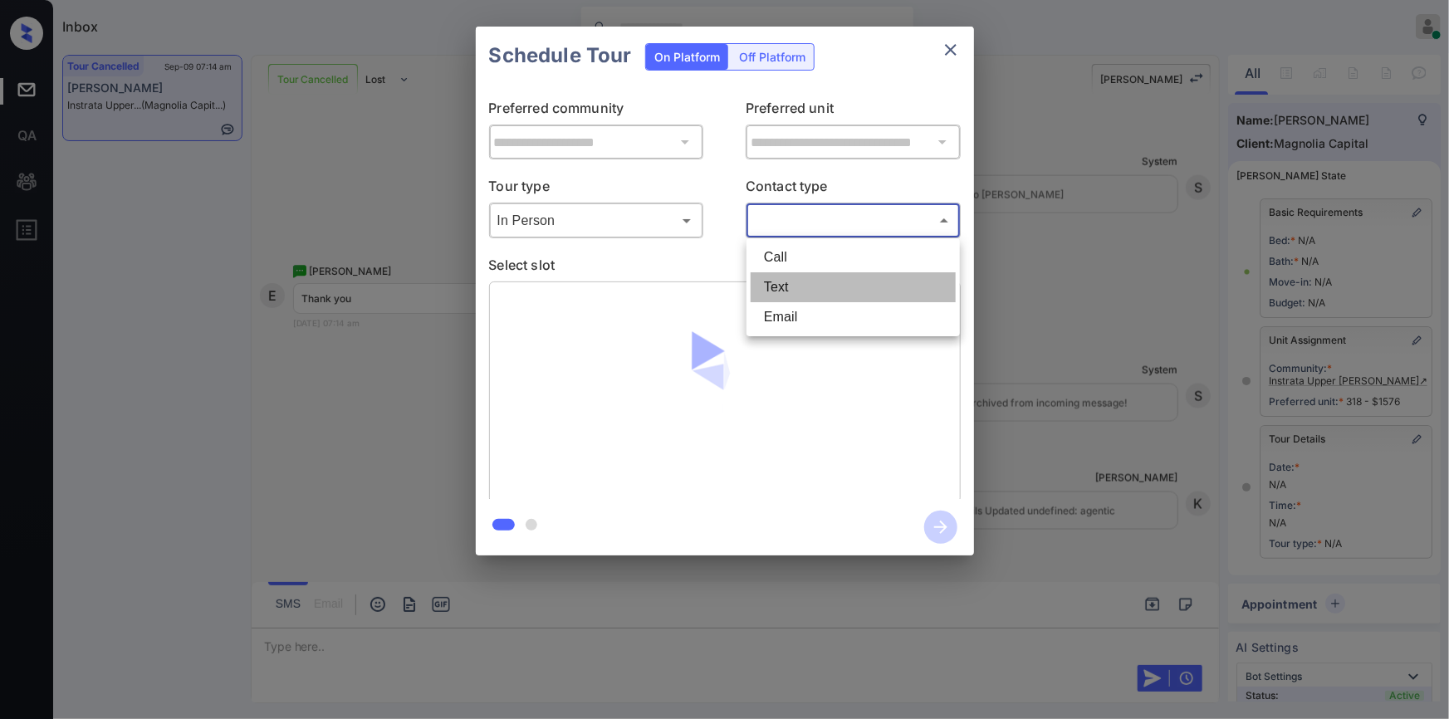
click at [794, 276] on li "Text" at bounding box center [852, 287] width 205 height 30
type input "****"
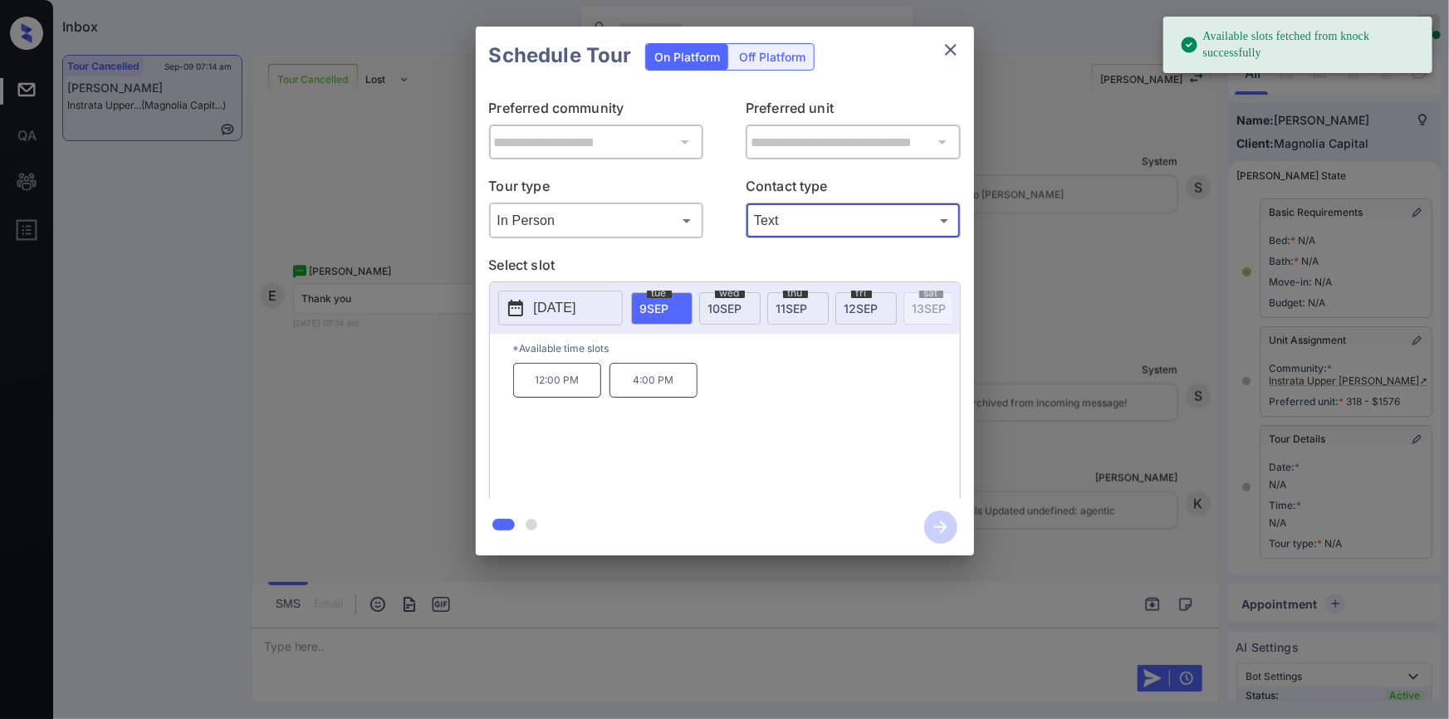
click at [649, 389] on p "4:00 PM" at bounding box center [653, 380] width 88 height 35
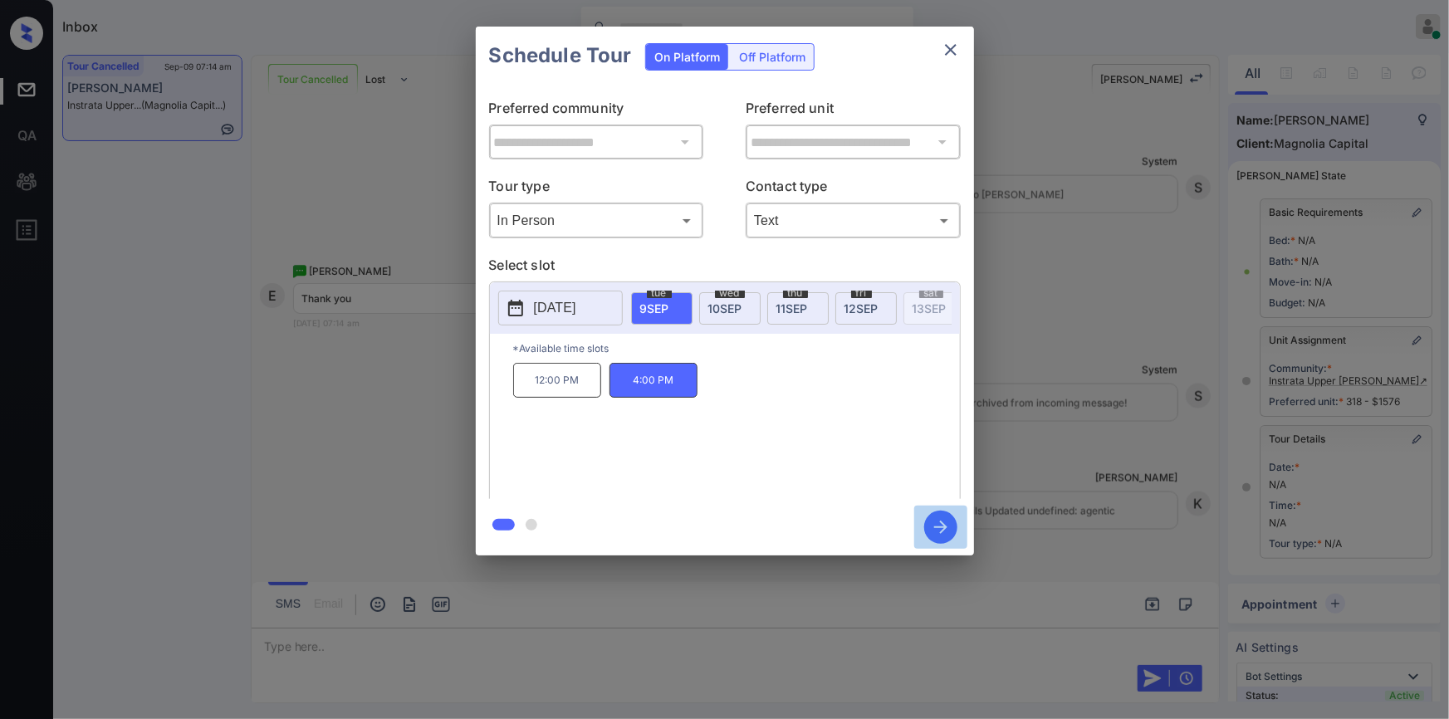
click at [944, 522] on icon "button" at bounding box center [940, 527] width 33 height 33
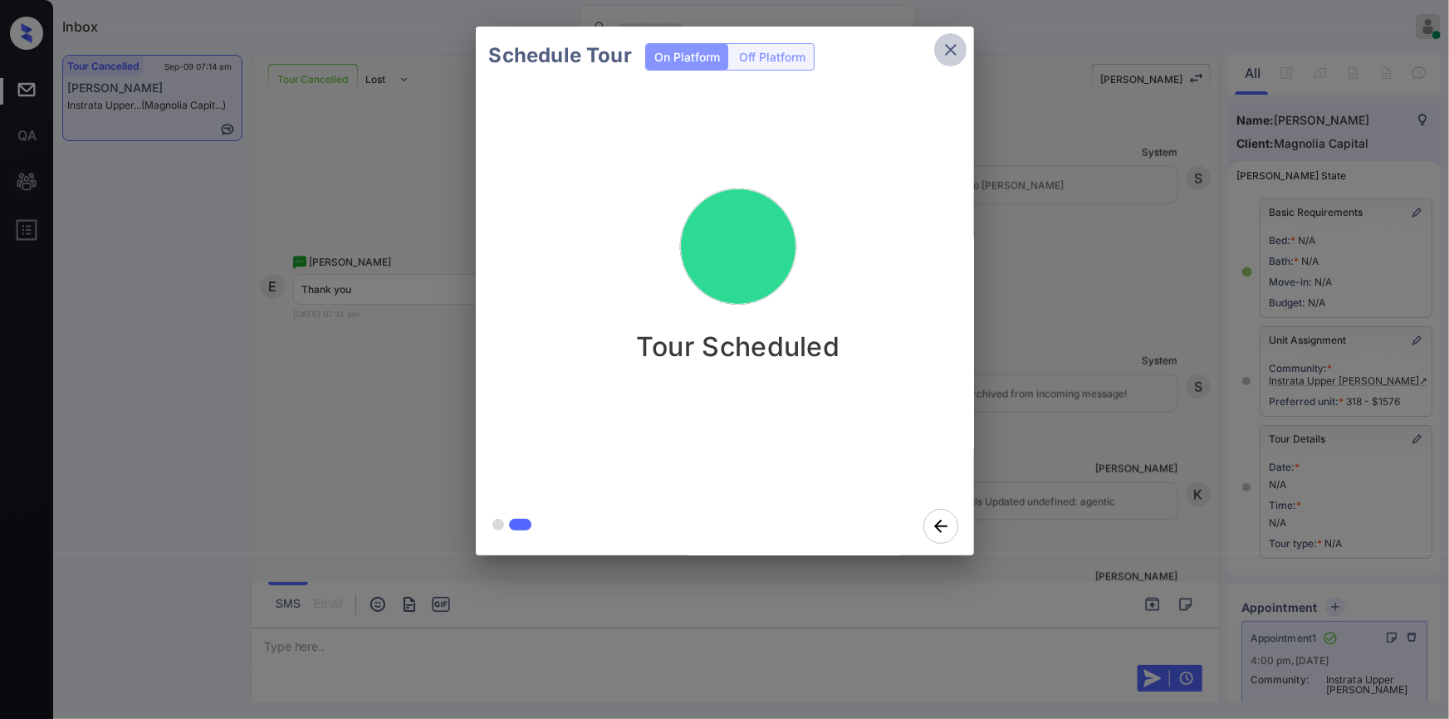
click at [946, 51] on icon "close" at bounding box center [951, 50] width 12 height 12
